Goal: Transaction & Acquisition: Purchase product/service

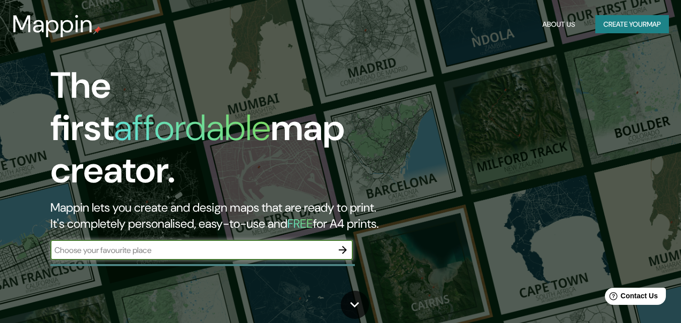
click at [297, 245] on input "text" at bounding box center [191, 251] width 282 height 12
type input "[GEOGRAPHIC_DATA]"
click at [346, 244] on icon "button" at bounding box center [343, 250] width 12 height 12
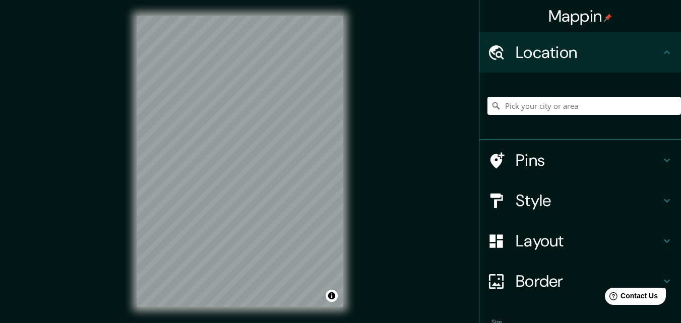
click at [372, 154] on div "Mappin Location Pins Style Layout Border Choose a border. Hint : you can make l…" at bounding box center [340, 169] width 681 height 339
drag, startPoint x: 233, startPoint y: 126, endPoint x: 133, endPoint y: 142, distance: 100.7
click at [150, 152] on div at bounding box center [154, 151] width 8 height 8
click at [133, 149] on div "© Mapbox © OpenStreetMap Improve this map" at bounding box center [240, 161] width 238 height 323
click at [580, 109] on input "Pick your city or area" at bounding box center [585, 106] width 194 height 18
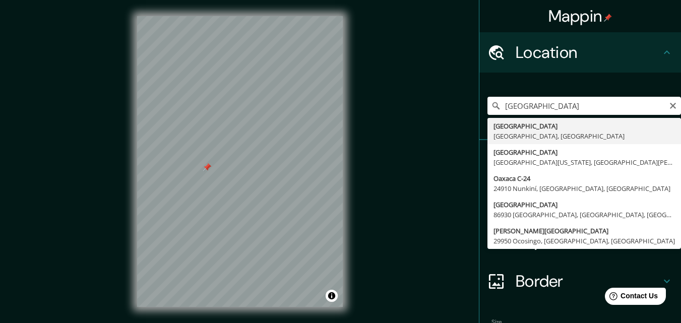
type input "[GEOGRAPHIC_DATA], [GEOGRAPHIC_DATA], [GEOGRAPHIC_DATA]"
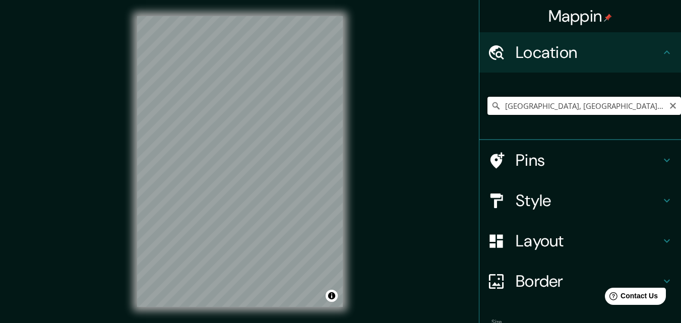
click at [639, 112] on input "[GEOGRAPHIC_DATA], [GEOGRAPHIC_DATA], [GEOGRAPHIC_DATA]" at bounding box center [585, 106] width 194 height 18
click at [670, 105] on icon "Clear" at bounding box center [673, 106] width 6 height 6
type input "San [PERSON_NAME] de las Juntas, [GEOGRAPHIC_DATA], [GEOGRAPHIC_DATA]"
click at [567, 158] on h4 "Pins" at bounding box center [588, 160] width 145 height 20
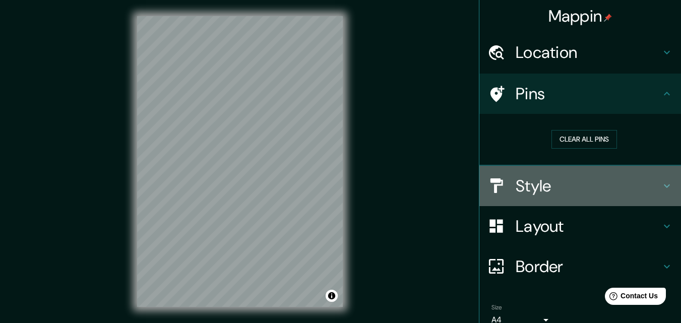
click at [574, 186] on h4 "Style" at bounding box center [588, 186] width 145 height 20
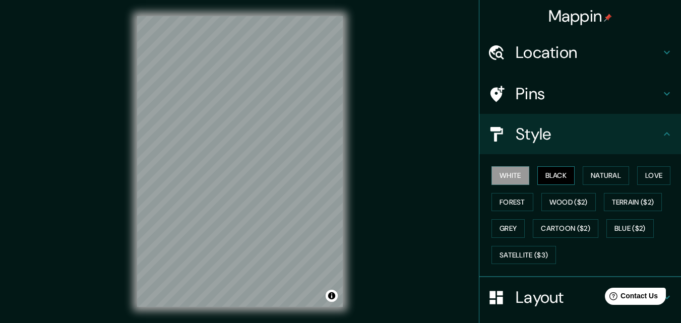
click at [556, 179] on button "Black" at bounding box center [557, 175] width 38 height 19
click at [600, 179] on button "Natural" at bounding box center [606, 175] width 46 height 19
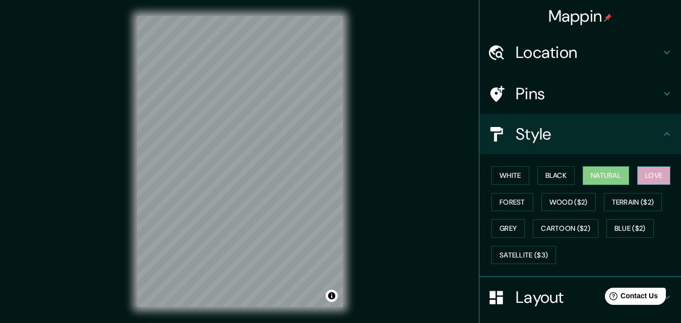
click at [643, 176] on button "Love" at bounding box center [654, 175] width 33 height 19
click at [509, 198] on button "Forest" at bounding box center [513, 202] width 42 height 19
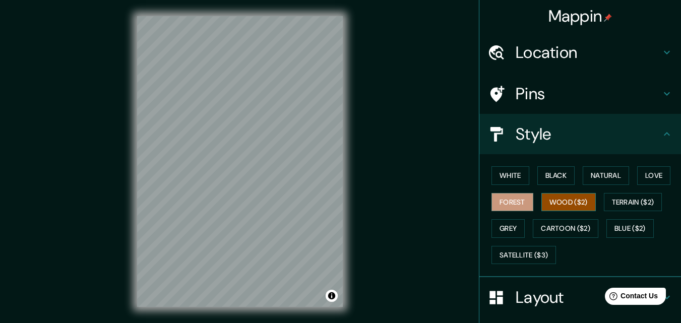
click at [562, 202] on button "Wood ($2)" at bounding box center [569, 202] width 54 height 19
click at [630, 198] on button "Terrain ($2)" at bounding box center [633, 202] width 59 height 19
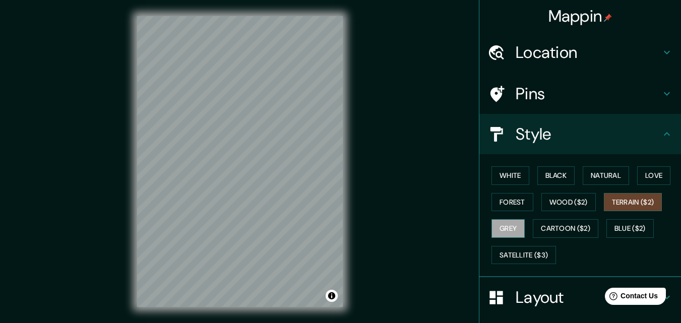
click at [512, 229] on button "Grey" at bounding box center [508, 228] width 33 height 19
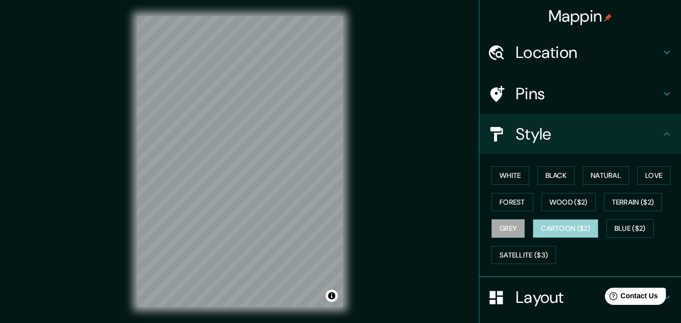
click at [546, 229] on button "Cartoon ($2)" at bounding box center [566, 228] width 66 height 19
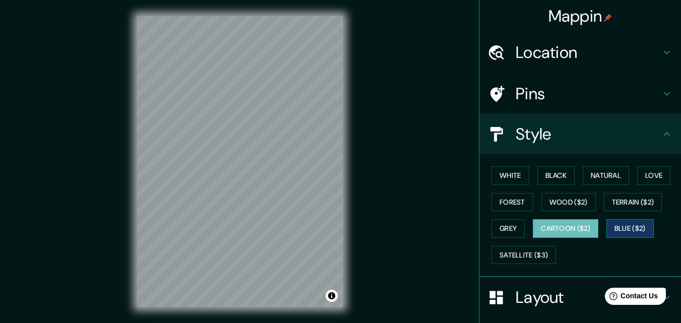
click at [634, 229] on button "Blue ($2)" at bounding box center [630, 228] width 47 height 19
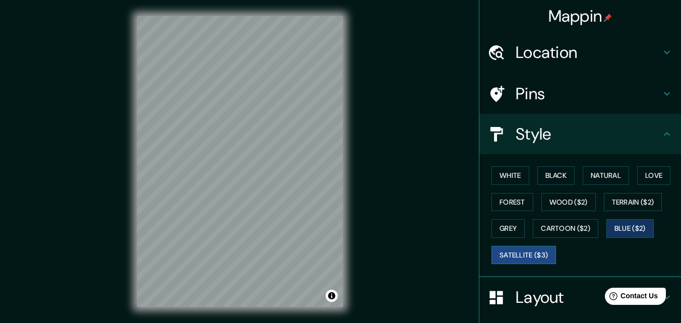
click at [518, 254] on button "Satellite ($3)" at bounding box center [524, 255] width 65 height 19
click at [405, 179] on div "Mappin Location [GEOGRAPHIC_DATA][PERSON_NAME], [GEOGRAPHIC_DATA], [GEOGRAPHIC_…" at bounding box center [340, 169] width 681 height 339
click at [248, 2] on div "© Mapbox © OpenStreetMap Improve this map © Maxar" at bounding box center [240, 161] width 238 height 323
click at [364, 260] on div "Mappin Location [GEOGRAPHIC_DATA][PERSON_NAME], [GEOGRAPHIC_DATA], [GEOGRAPHIC_…" at bounding box center [340, 169] width 681 height 339
